Goal: Task Accomplishment & Management: Complete application form

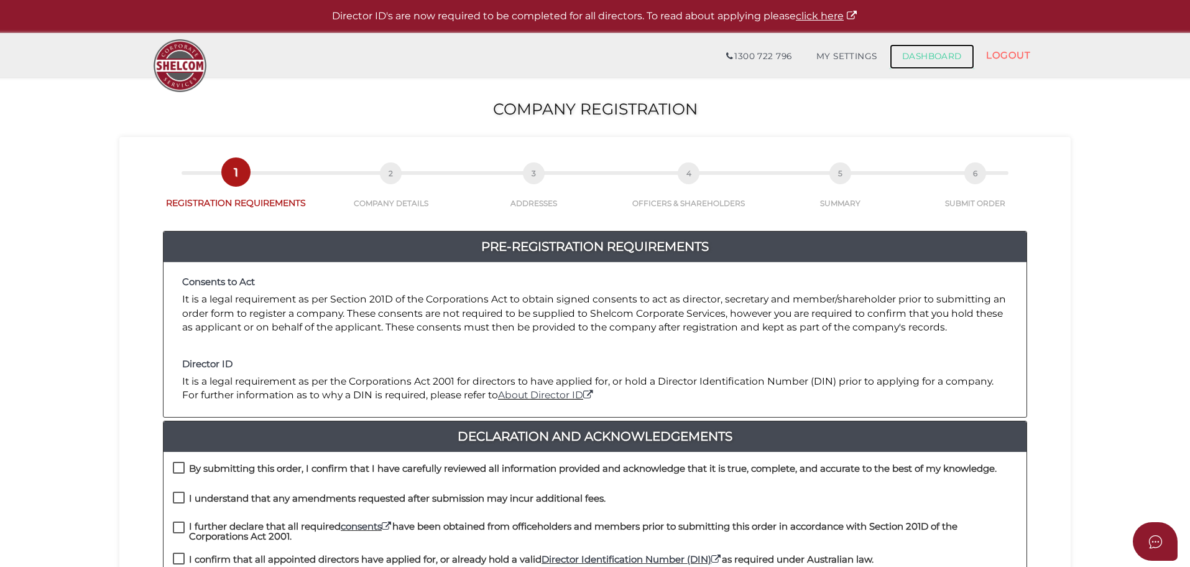
click at [921, 54] on link "DASHBOARD" at bounding box center [932, 56] width 85 height 25
click at [180, 464] on label "By submitting this order, I confirm that I have carefully reviewed all informat…" at bounding box center [585, 471] width 824 height 16
checkbox input "true"
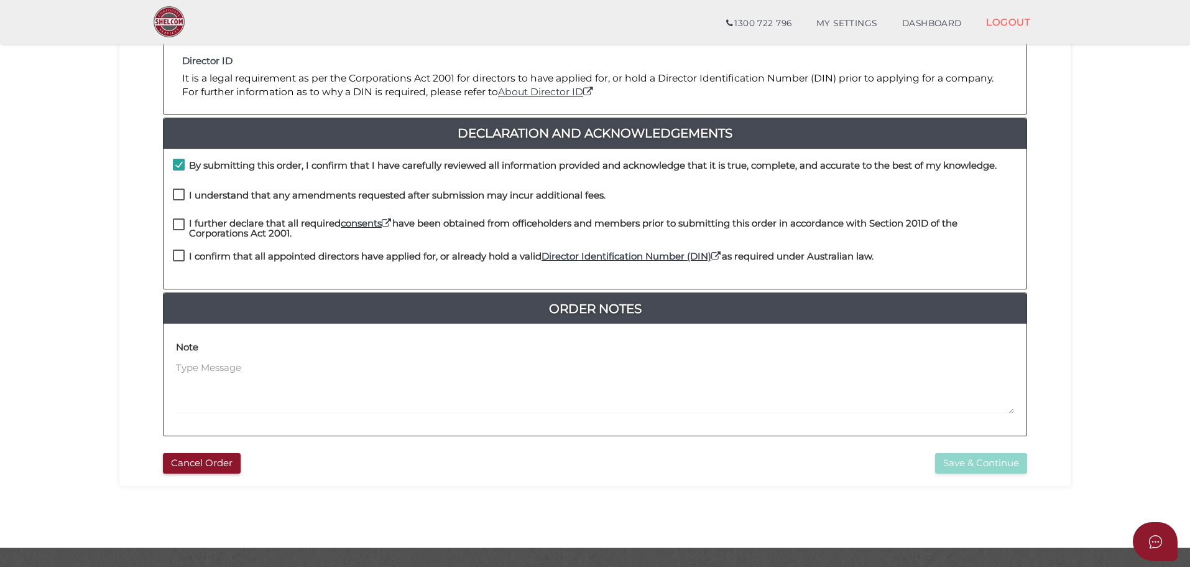
scroll to position [287, 0]
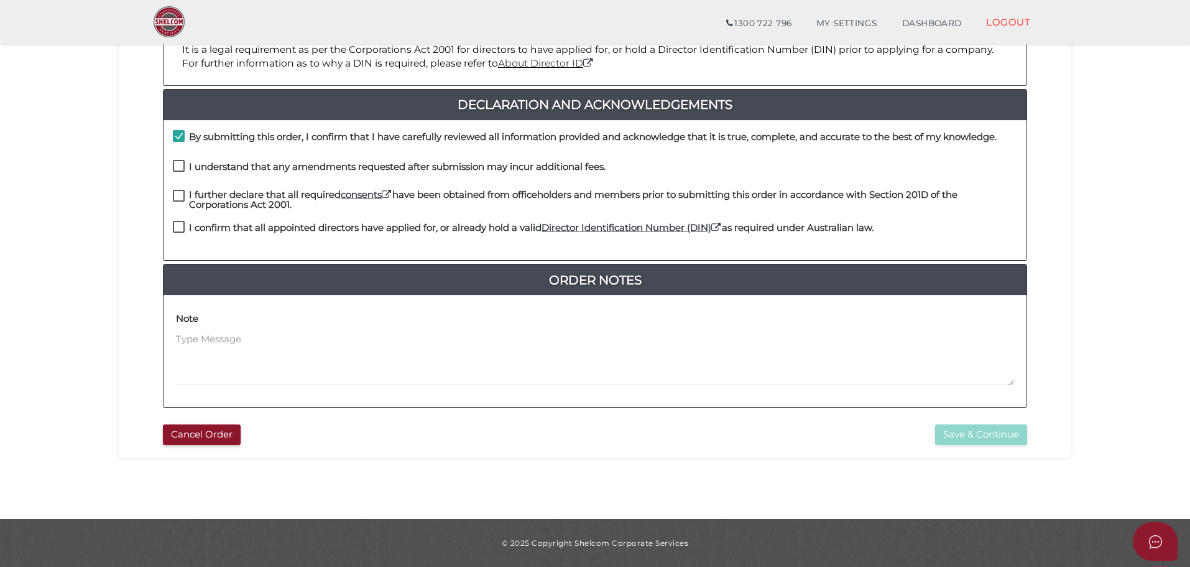
click at [178, 166] on label "I understand that any amendments requested after submission may incur additiona…" at bounding box center [389, 170] width 433 height 16
checkbox input "true"
click at [177, 198] on label "I further declare that all required consents have been obtained from officehold…" at bounding box center [595, 198] width 845 height 16
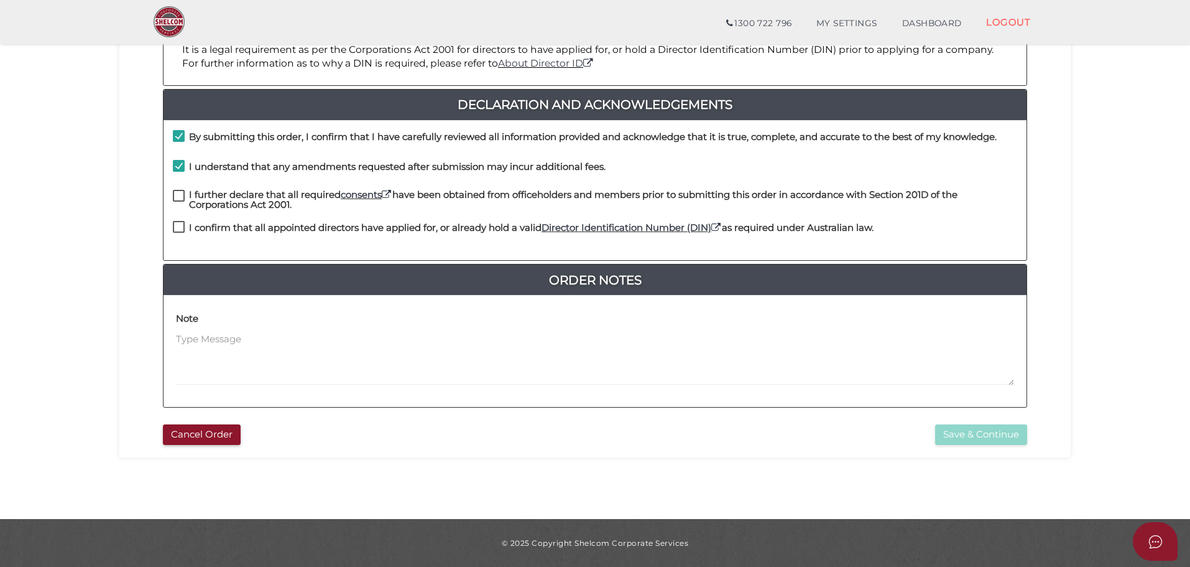
checkbox input "true"
click at [179, 226] on label "I confirm that all appointed directors have applied for, or already hold a vali…" at bounding box center [523, 231] width 701 height 16
checkbox input "true"
click at [985, 431] on button "Save & Continue" at bounding box center [981, 434] width 92 height 21
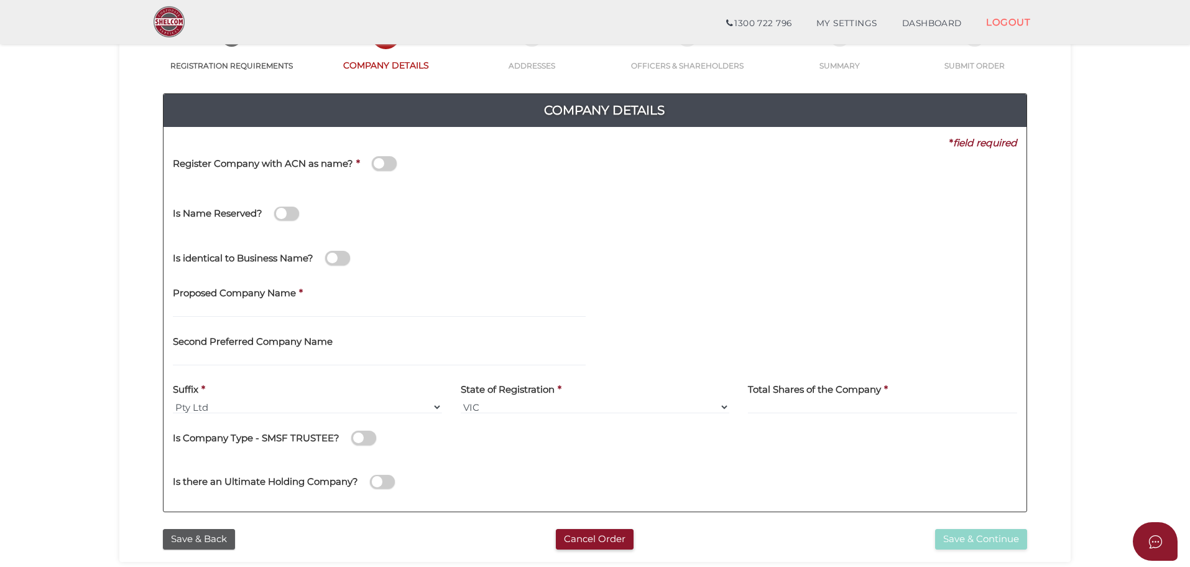
scroll to position [124, 0]
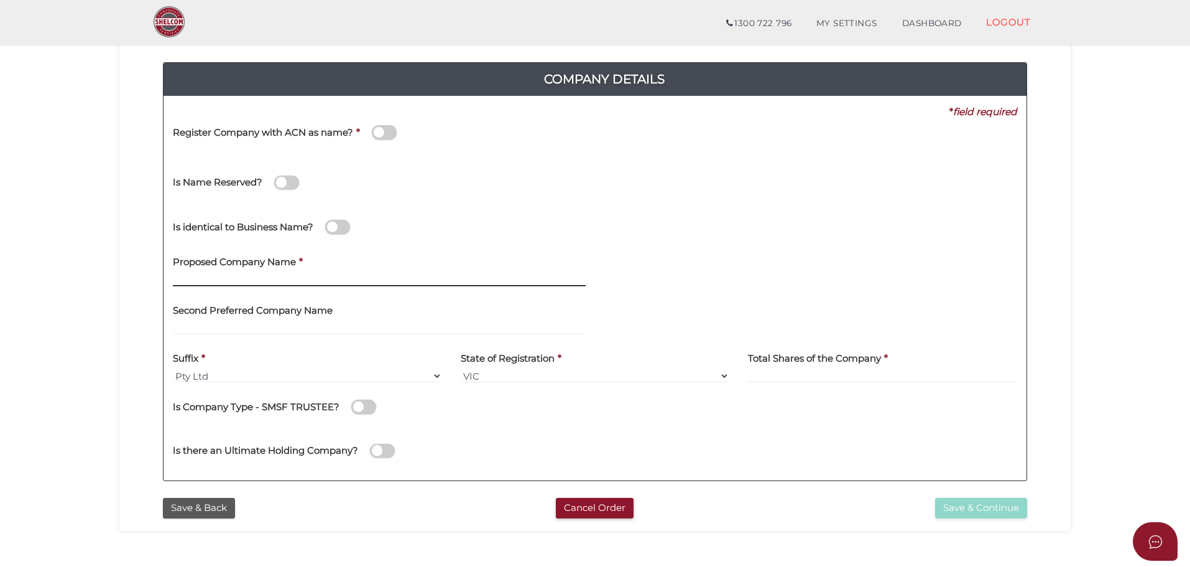
click at [299, 277] on input "text" at bounding box center [379, 279] width 413 height 14
type input "True North Investments"
drag, startPoint x: 251, startPoint y: 278, endPoint x: 139, endPoint y: 280, distance: 112.6
click at [139, 280] on div "Company Details 0f6e52f5f2eca68b2693963826271084 7c57563a4c0890e11ac10dd2d21a84…" at bounding box center [595, 265] width 933 height 451
